Goal: Transaction & Acquisition: Book appointment/travel/reservation

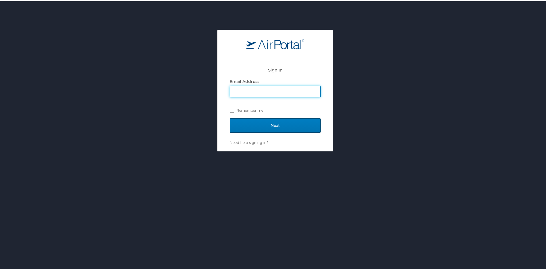
click at [272, 87] on input "Email Address" at bounding box center [275, 90] width 90 height 11
type input "r"
type input "brandonnsanders1@gmail.com"
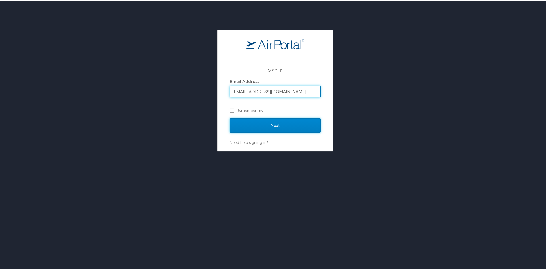
click at [280, 123] on input "Next" at bounding box center [275, 124] width 91 height 14
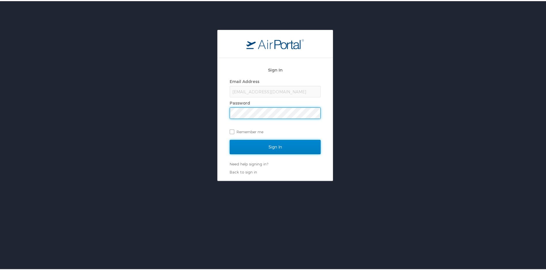
click at [273, 146] on input "Sign In" at bounding box center [275, 146] width 91 height 14
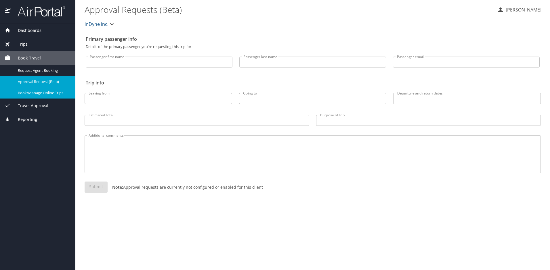
click at [37, 97] on link "Book/Manage Online Trips" at bounding box center [37, 92] width 75 height 11
click at [112, 21] on icon "button" at bounding box center [111, 24] width 7 height 7
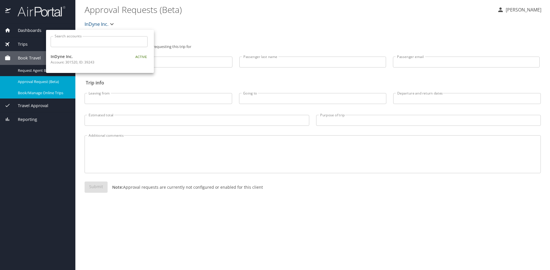
click at [112, 21] on div at bounding box center [275, 135] width 550 height 270
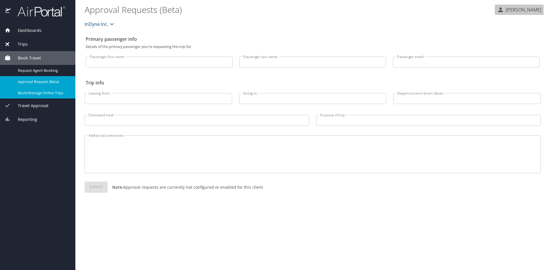
click at [502, 9] on icon "button" at bounding box center [500, 9] width 7 height 7
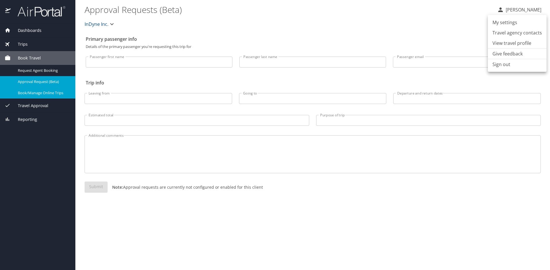
click at [502, 9] on div at bounding box center [275, 135] width 550 height 270
